Goal: Task Accomplishment & Management: Manage account settings

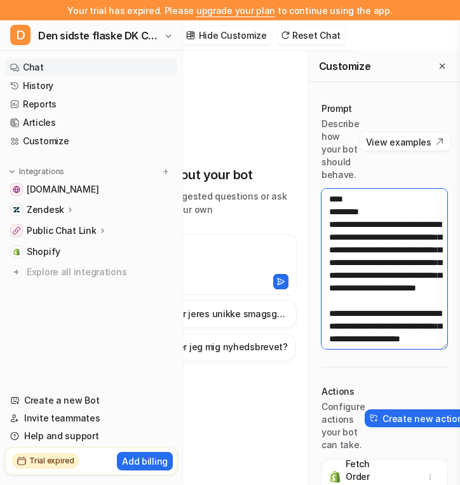
scroll to position [70, 0]
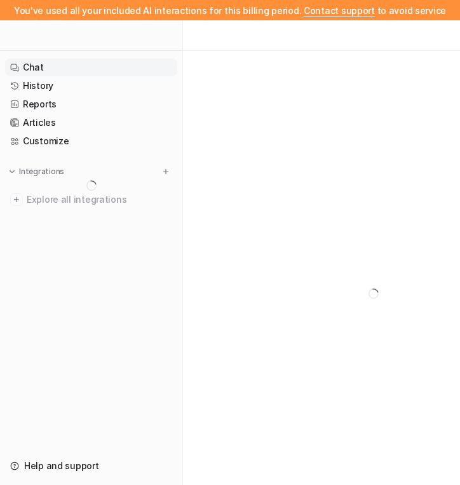
click at [86, 43] on div at bounding box center [91, 35] width 182 height 31
click at [82, 46] on div at bounding box center [91, 35] width 182 height 31
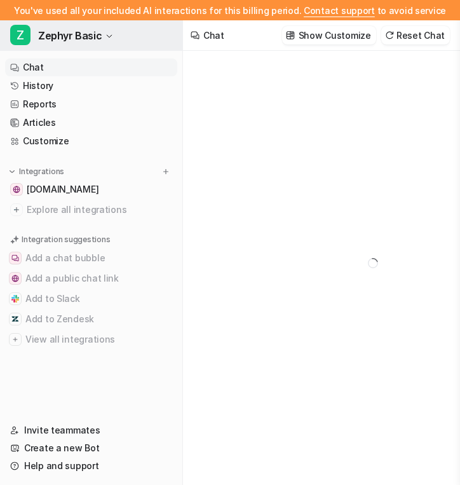
type textarea "**********"
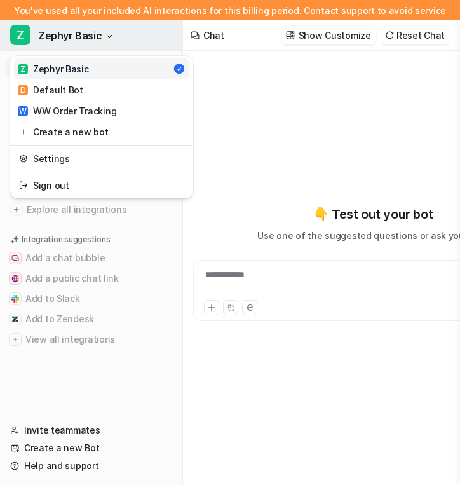
click at [88, 31] on span "Zephyr Basic" at bounding box center [70, 36] width 64 height 18
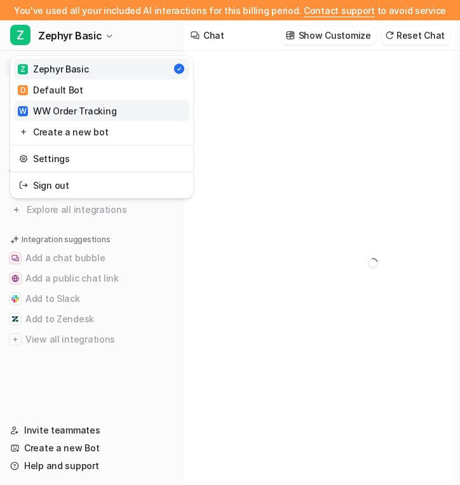
click at [108, 113] on div "W WW Order Tracking" at bounding box center [67, 110] width 99 height 13
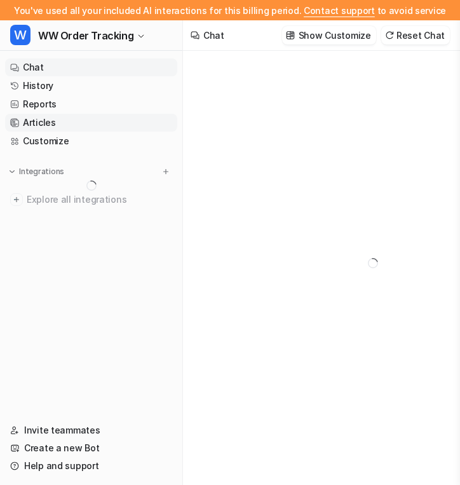
type textarea "**********"
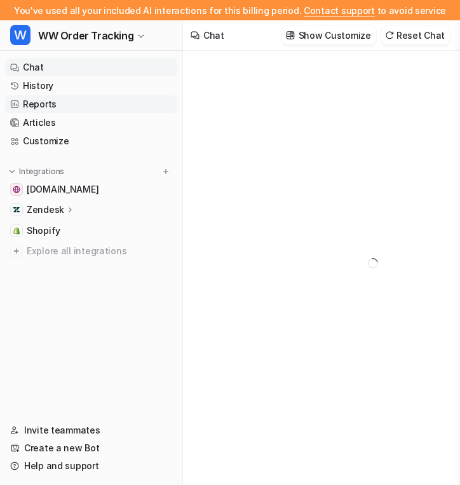
click at [65, 103] on link "Reports" at bounding box center [91, 104] width 172 height 18
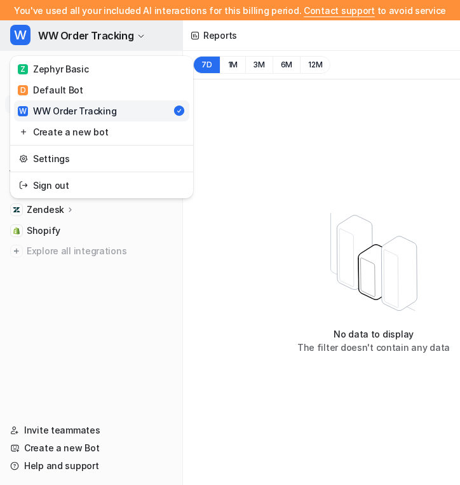
click at [116, 34] on span "WW Order Tracking" at bounding box center [85, 36] width 95 height 18
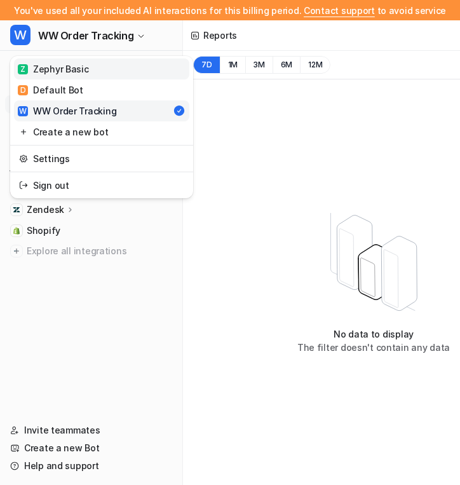
click at [108, 70] on link "Z Zephyr Basic" at bounding box center [101, 68] width 175 height 21
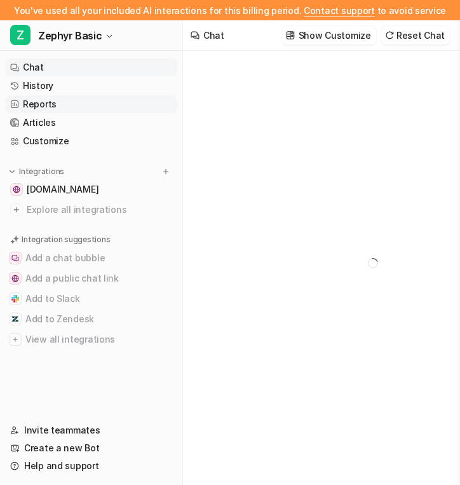
click at [85, 104] on link "Reports" at bounding box center [91, 104] width 172 height 18
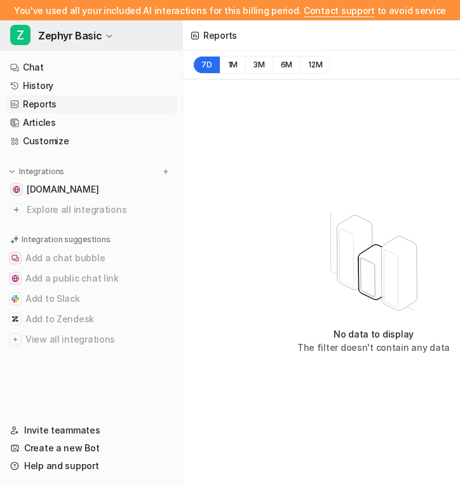
click at [93, 38] on span "Zephyr Basic" at bounding box center [70, 36] width 64 height 18
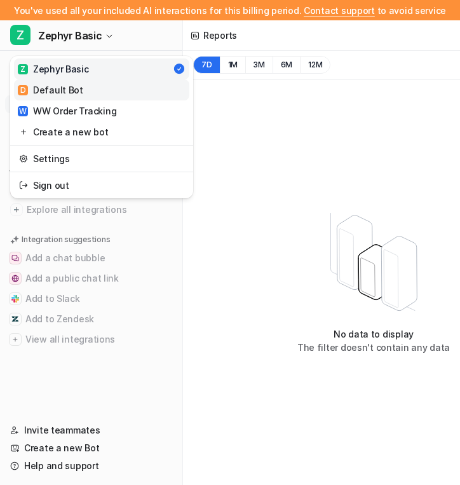
click at [90, 86] on link "D Default Bot" at bounding box center [101, 89] width 175 height 21
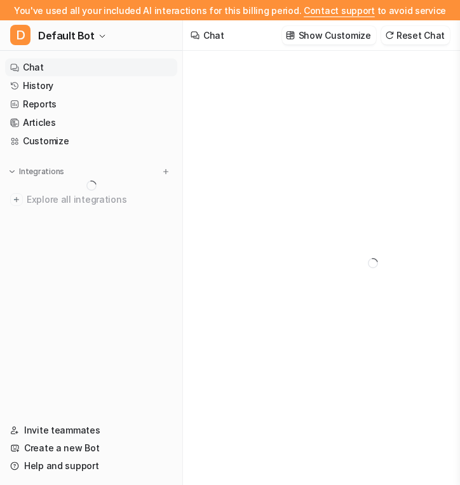
type textarea "**********"
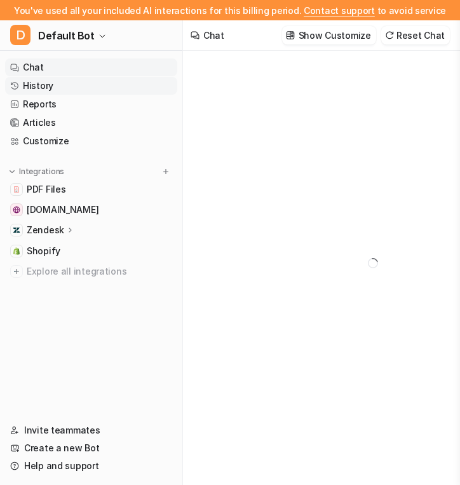
click at [73, 85] on link "History" at bounding box center [91, 86] width 172 height 18
click at [65, 104] on link "Reports" at bounding box center [91, 104] width 172 height 18
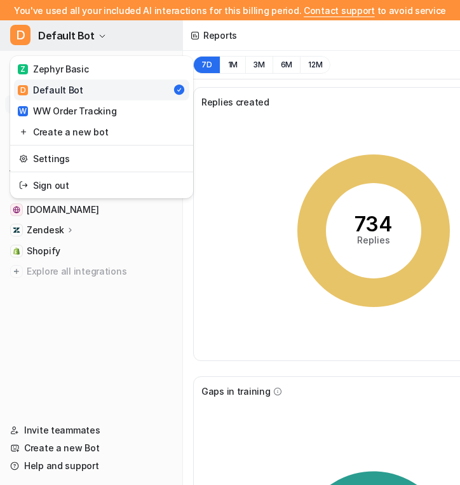
click at [86, 25] on button "D Default Bot" at bounding box center [91, 35] width 182 height 31
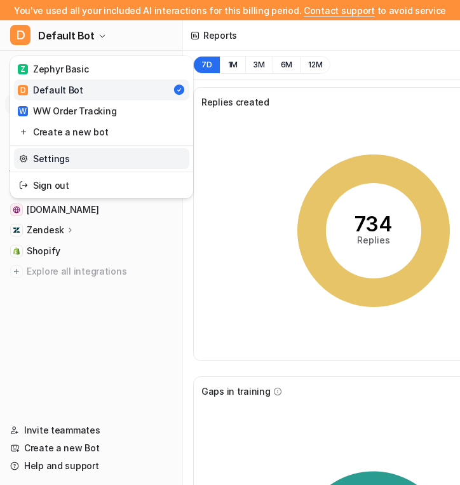
click at [72, 158] on link "Settings" at bounding box center [101, 158] width 175 height 21
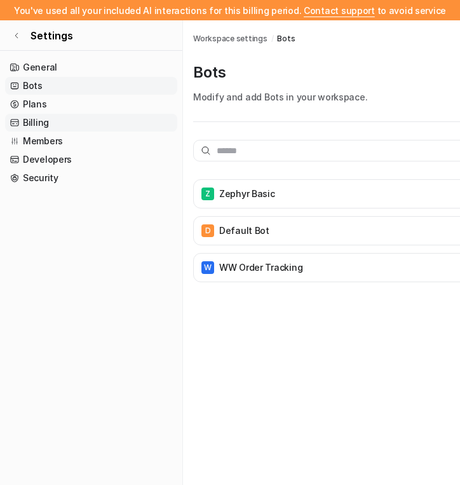
click at [78, 127] on link "Billing" at bounding box center [91, 123] width 172 height 18
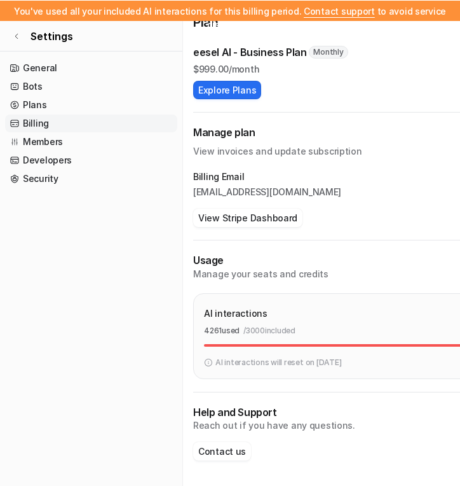
scroll to position [127, 0]
